Goal: Transaction & Acquisition: Register for event/course

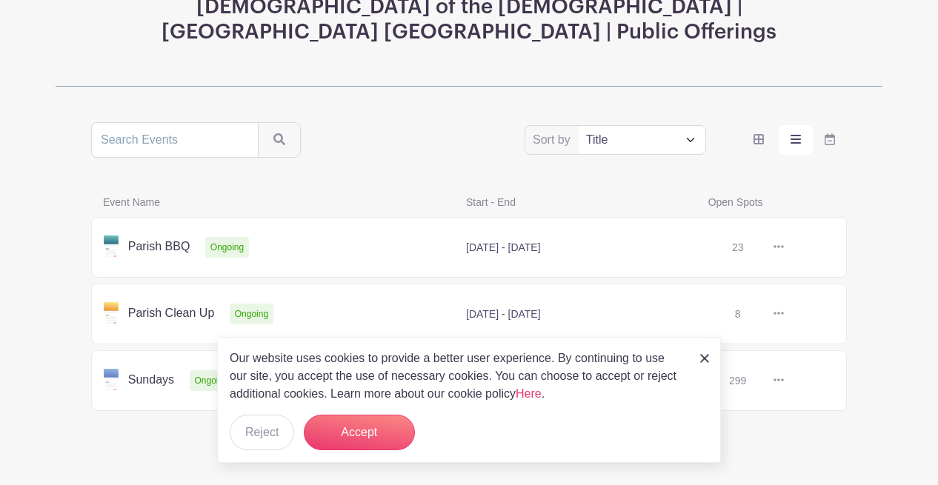
scroll to position [213, 0]
click at [365, 436] on button "Accept" at bounding box center [359, 433] width 111 height 36
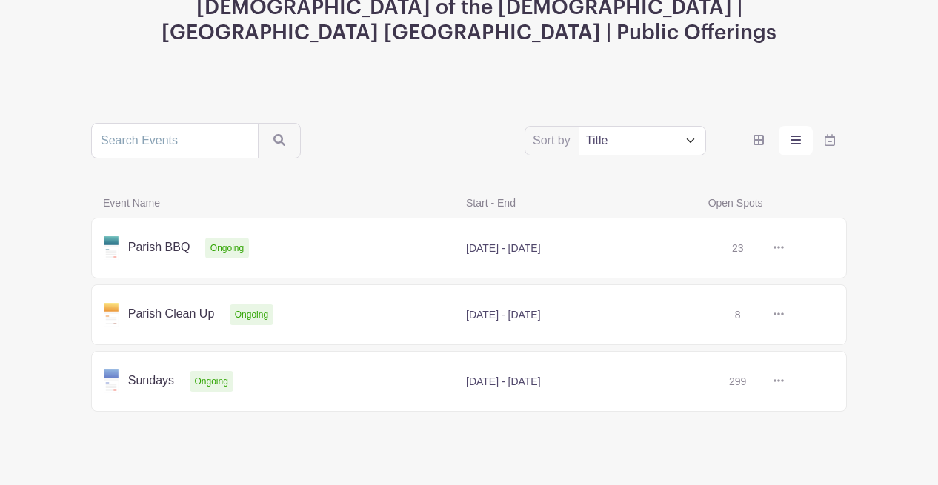
click at [784, 248] on link at bounding box center [784, 248] width 0 height 0
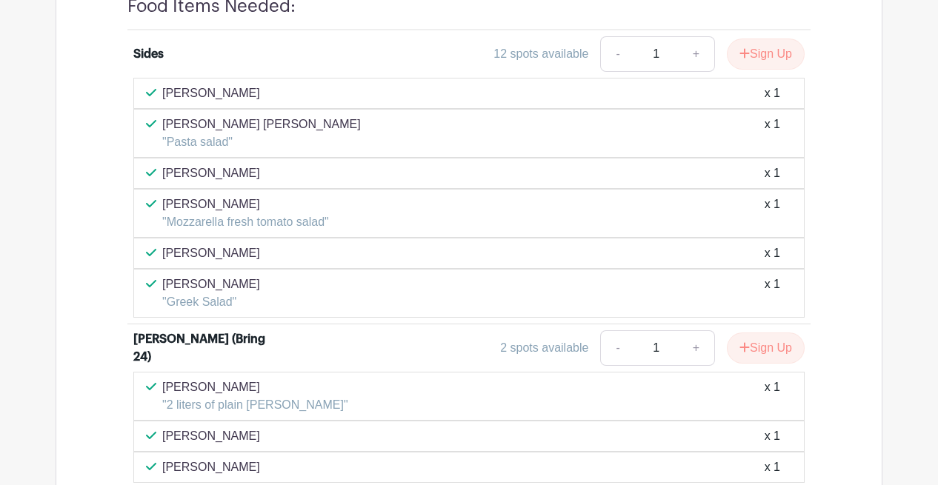
scroll to position [785, 0]
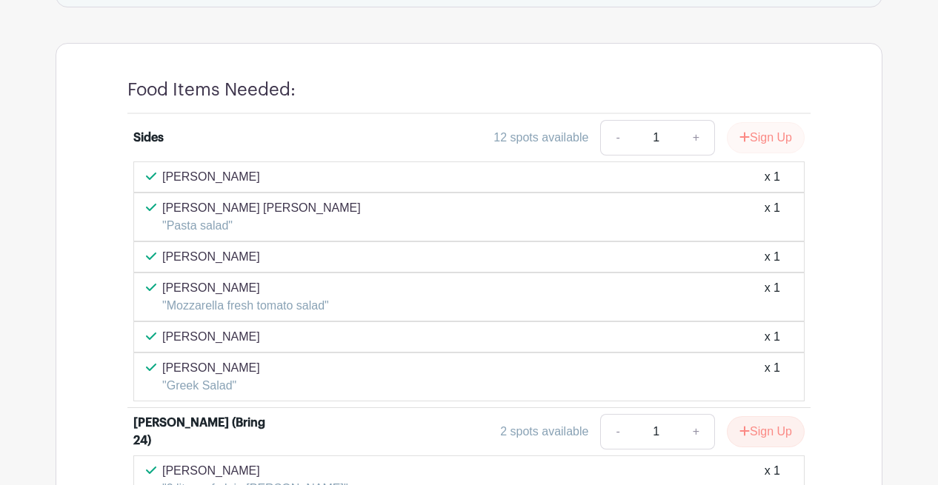
click at [760, 136] on button "Sign Up" at bounding box center [766, 137] width 78 height 31
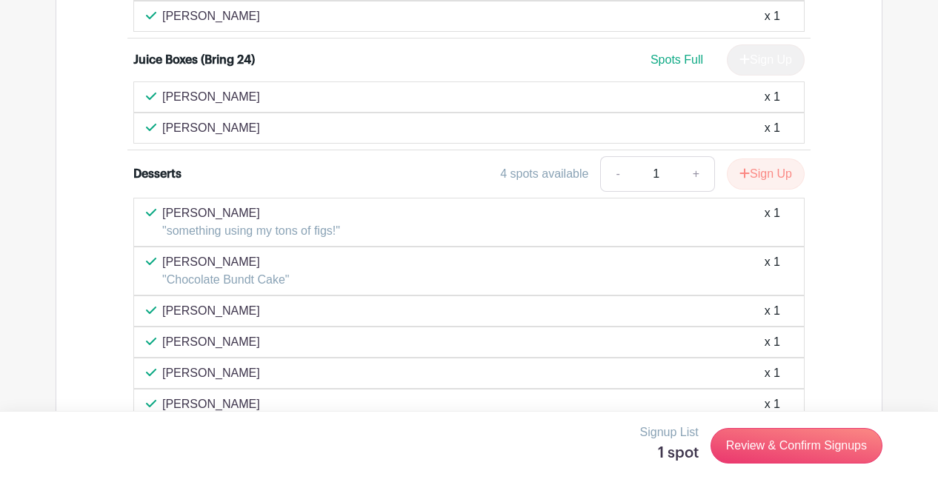
scroll to position [1323, 0]
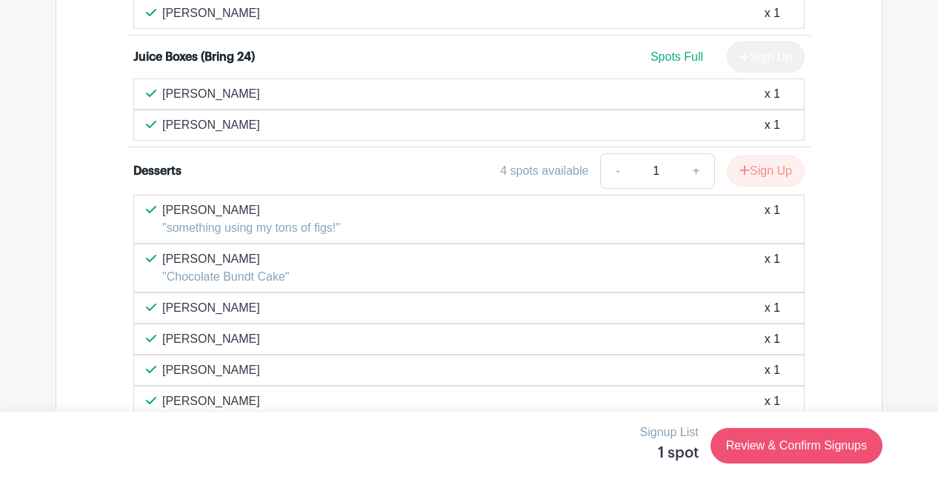
click at [792, 440] on link "Review & Confirm Signups" at bounding box center [797, 446] width 172 height 36
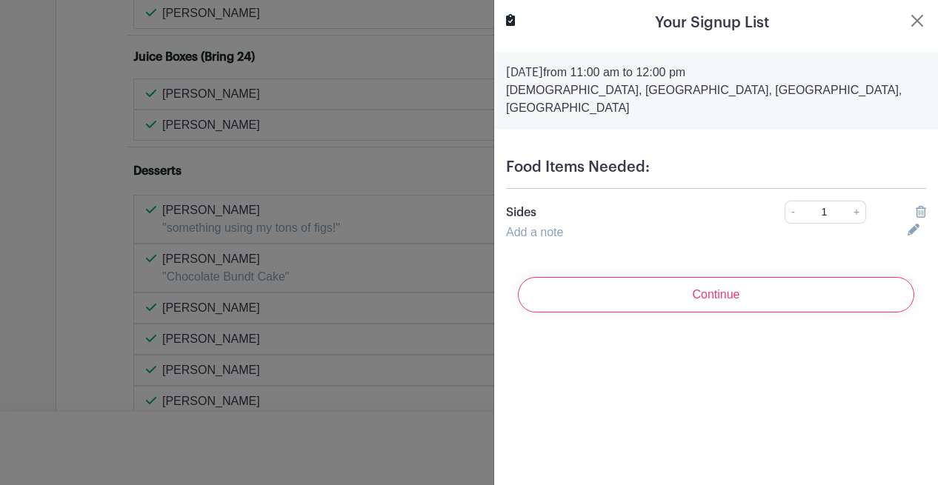
click at [546, 226] on link "Add a note" at bounding box center [534, 232] width 57 height 13
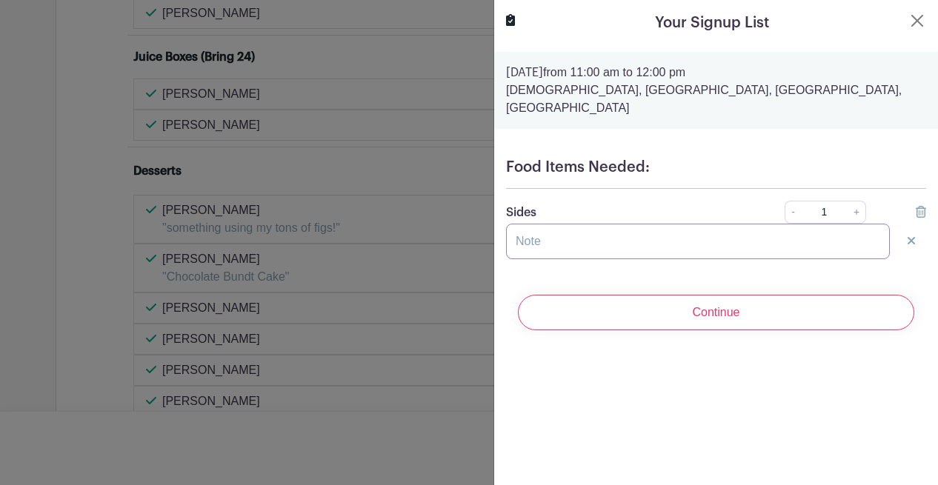
click at [576, 227] on input "text" at bounding box center [698, 242] width 384 height 36
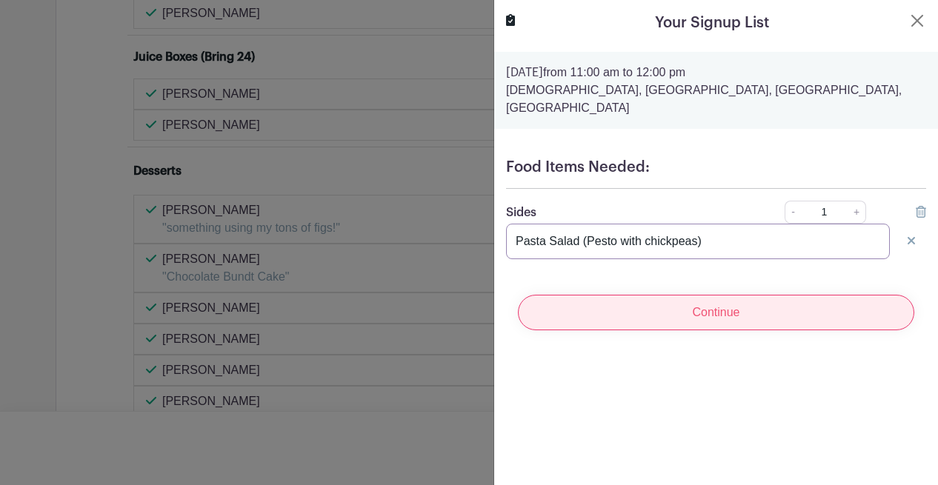
type input "Pasta Salad (Pesto with chickpeas)"
click at [769, 297] on input "Continue" at bounding box center [716, 313] width 396 height 36
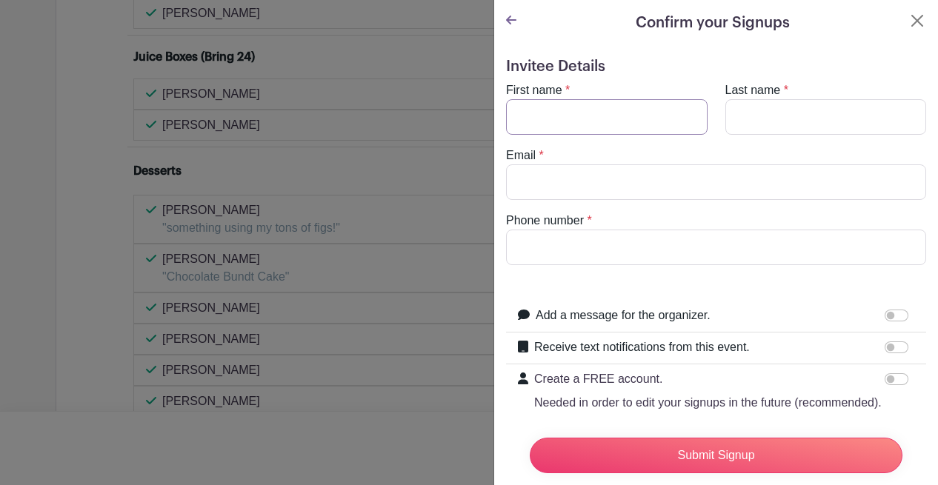
click at [684, 118] on input "First name" at bounding box center [607, 117] width 202 height 36
type input "[PERSON_NAME]"
type input "[PERSON_NAME][EMAIL_ADDRESS][DOMAIN_NAME]"
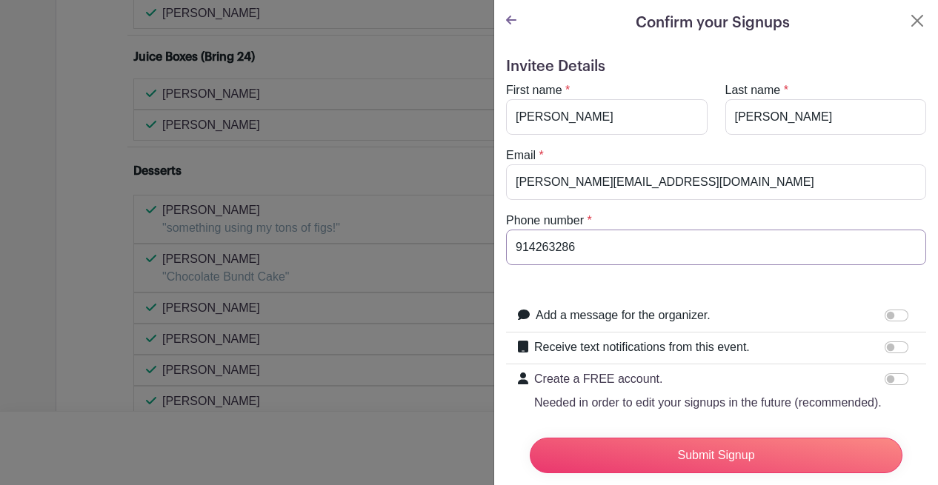
type input "9142632867"
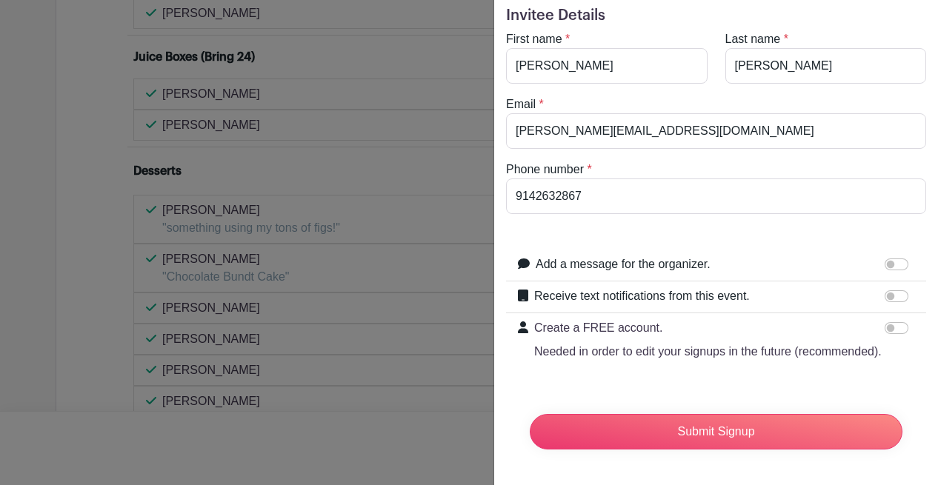
scroll to position [51, 0]
click at [898, 327] on input "Create a FREE account. Needed in order to edit your signups in the future (reco…" at bounding box center [897, 328] width 24 height 12
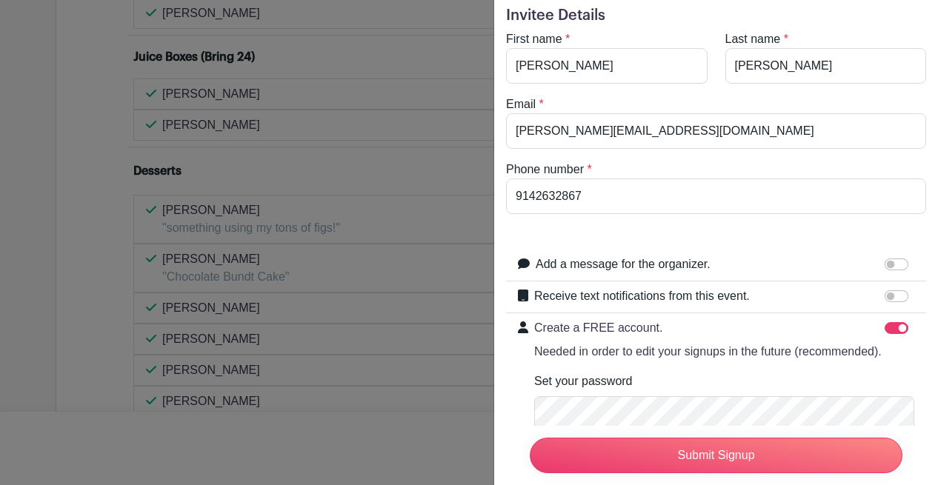
click at [889, 327] on input "Create a FREE account. Needed in order to edit your signups in the future (reco…" at bounding box center [897, 328] width 24 height 12
checkbox input "false"
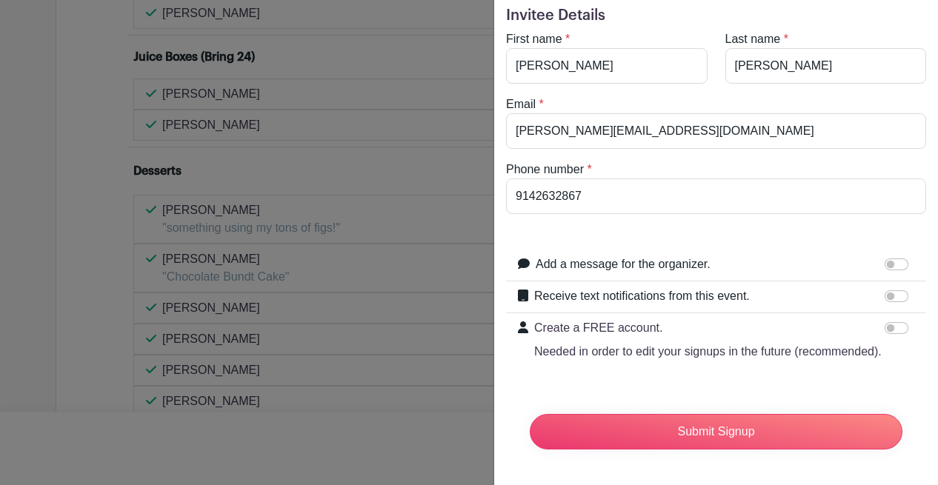
click at [901, 297] on input "Receive text notifications from this event." at bounding box center [897, 296] width 24 height 12
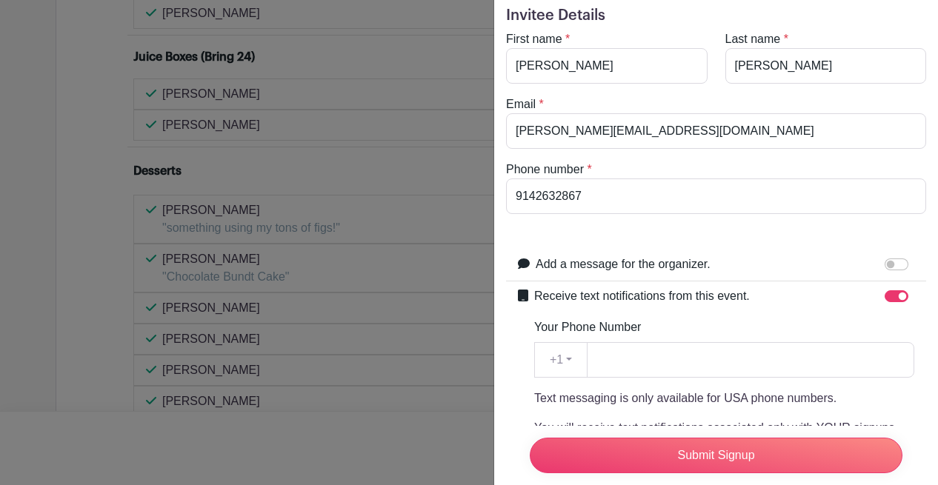
click at [888, 296] on input "Receive text notifications from this event." at bounding box center [897, 296] width 24 height 12
checkbox input "false"
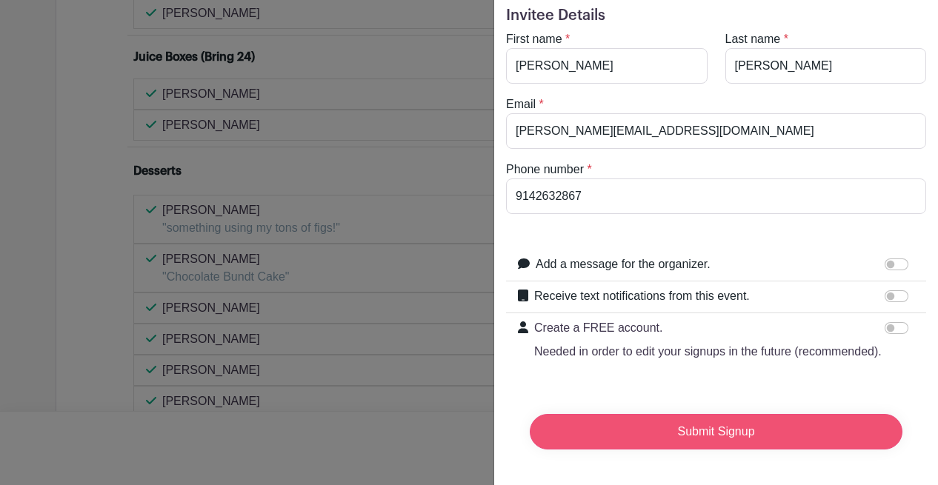
click at [730, 435] on input "Submit Signup" at bounding box center [716, 432] width 373 height 36
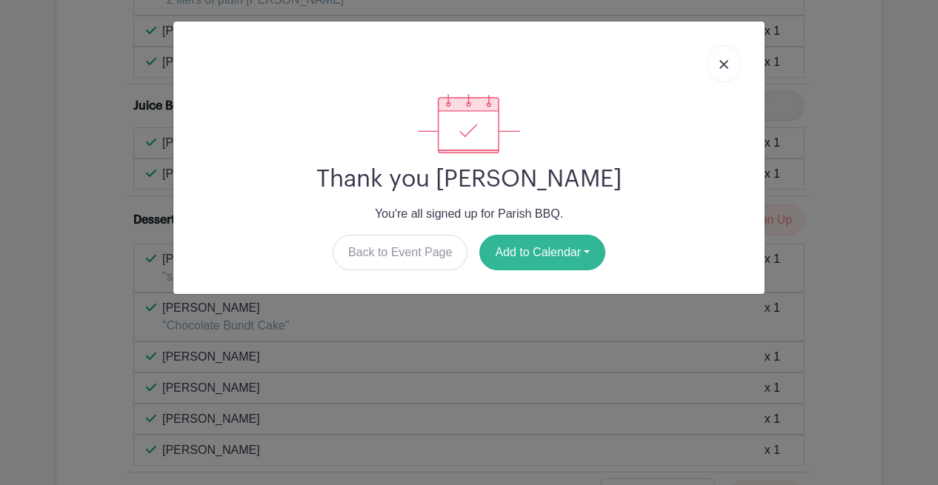
click at [536, 252] on button "Add to Calendar" at bounding box center [542, 253] width 126 height 36
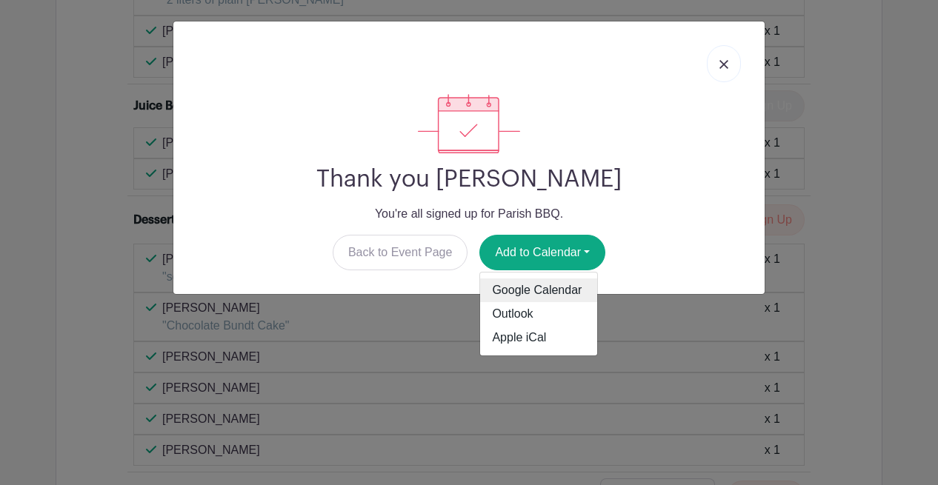
click at [549, 290] on link "Google Calendar" at bounding box center [538, 291] width 117 height 24
